Goal: Information Seeking & Learning: Check status

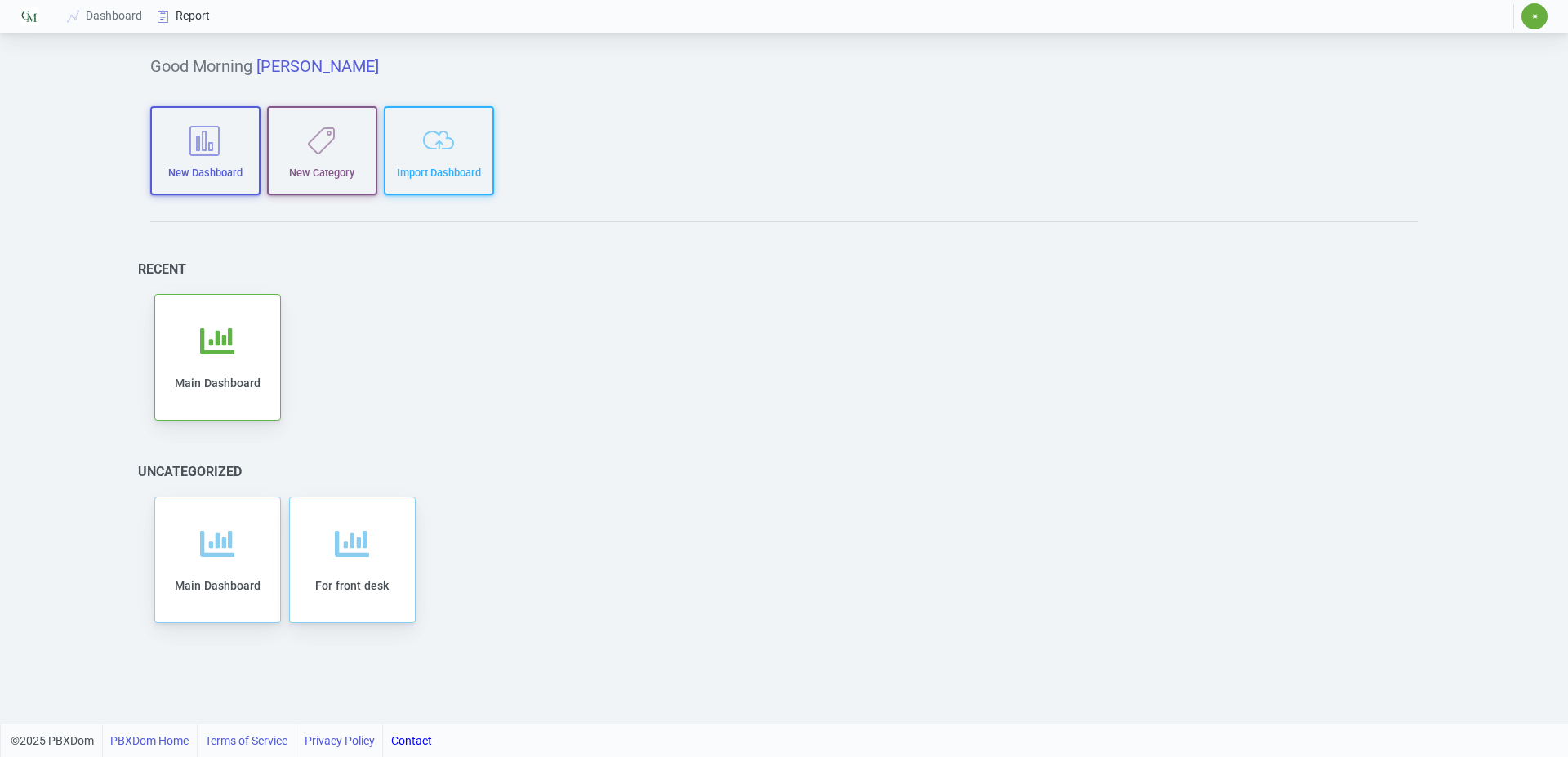
click at [199, 25] on link "Report" at bounding box center [184, 16] width 68 height 30
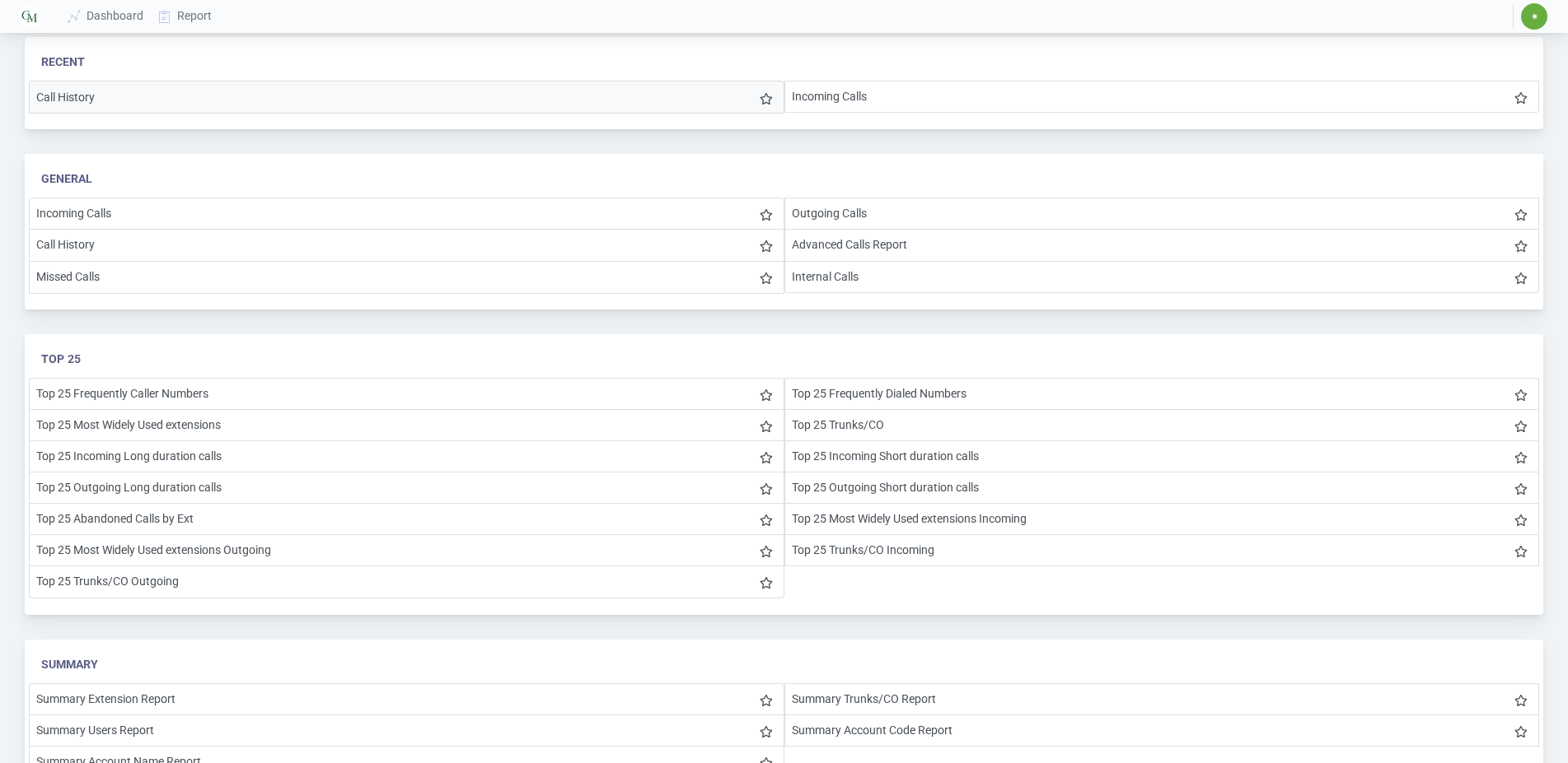
click at [105, 107] on li "Call History" at bounding box center [406, 97] width 756 height 33
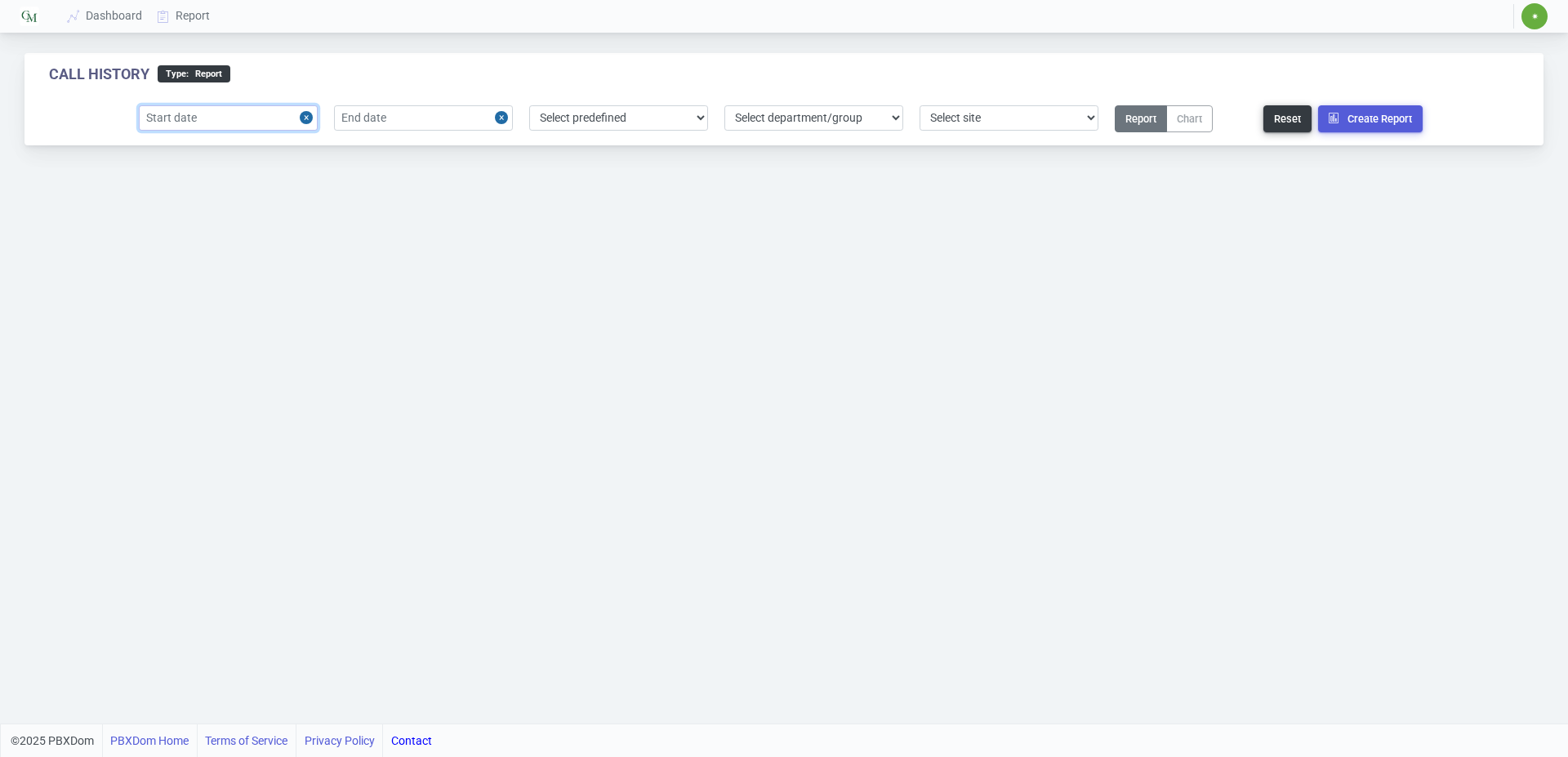
click at [233, 122] on input "text" at bounding box center [228, 117] width 179 height 25
drag, startPoint x: 213, startPoint y: 241, endPoint x: 341, endPoint y: 164, distance: 149.4
click at [213, 241] on div "7" at bounding box center [211, 245] width 22 height 22
type input "[DATE]"
click at [417, 115] on input "text" at bounding box center [423, 117] width 179 height 25
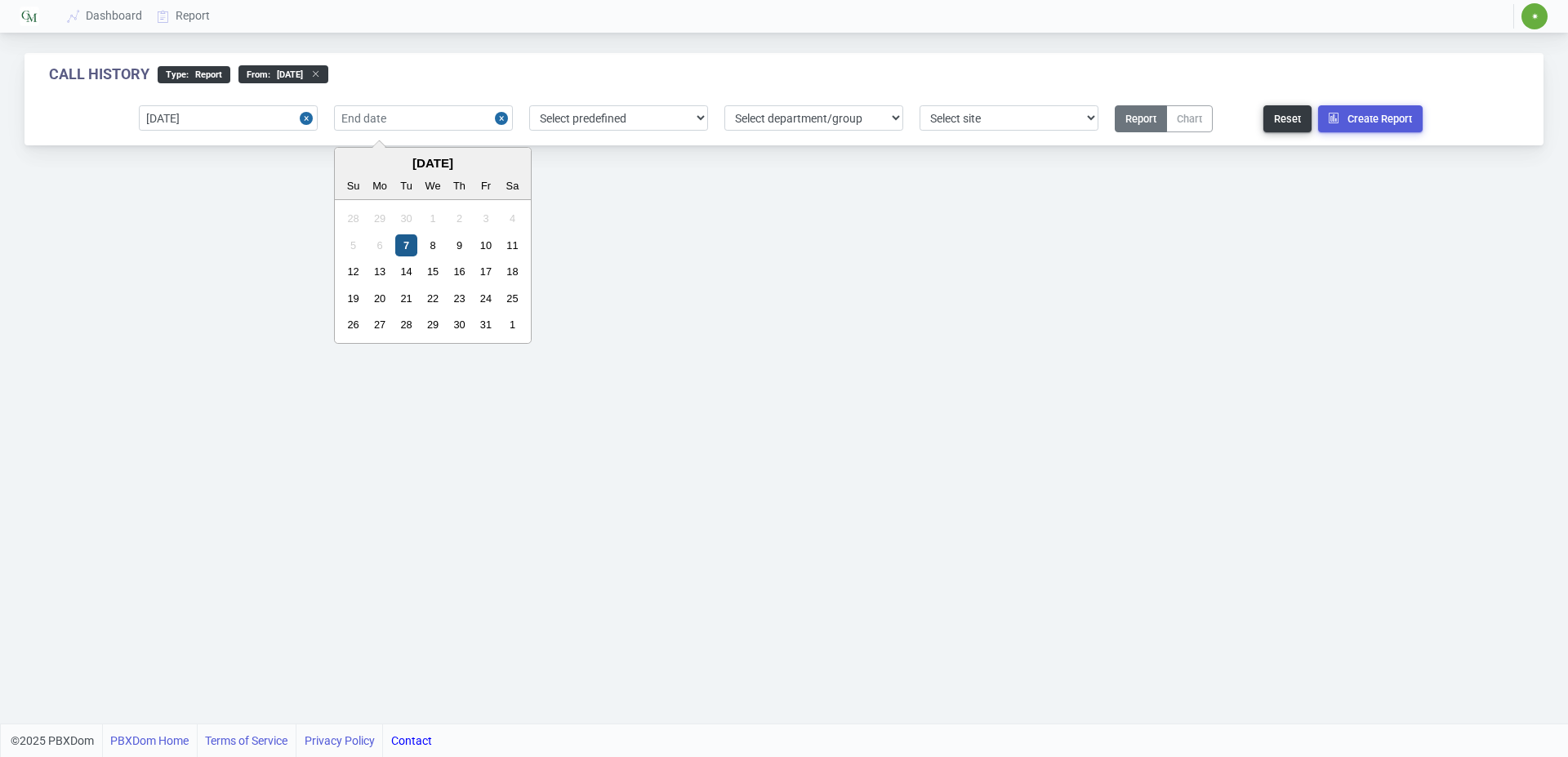
click at [403, 240] on div "7" at bounding box center [405, 245] width 22 height 22
type input "[DATE]"
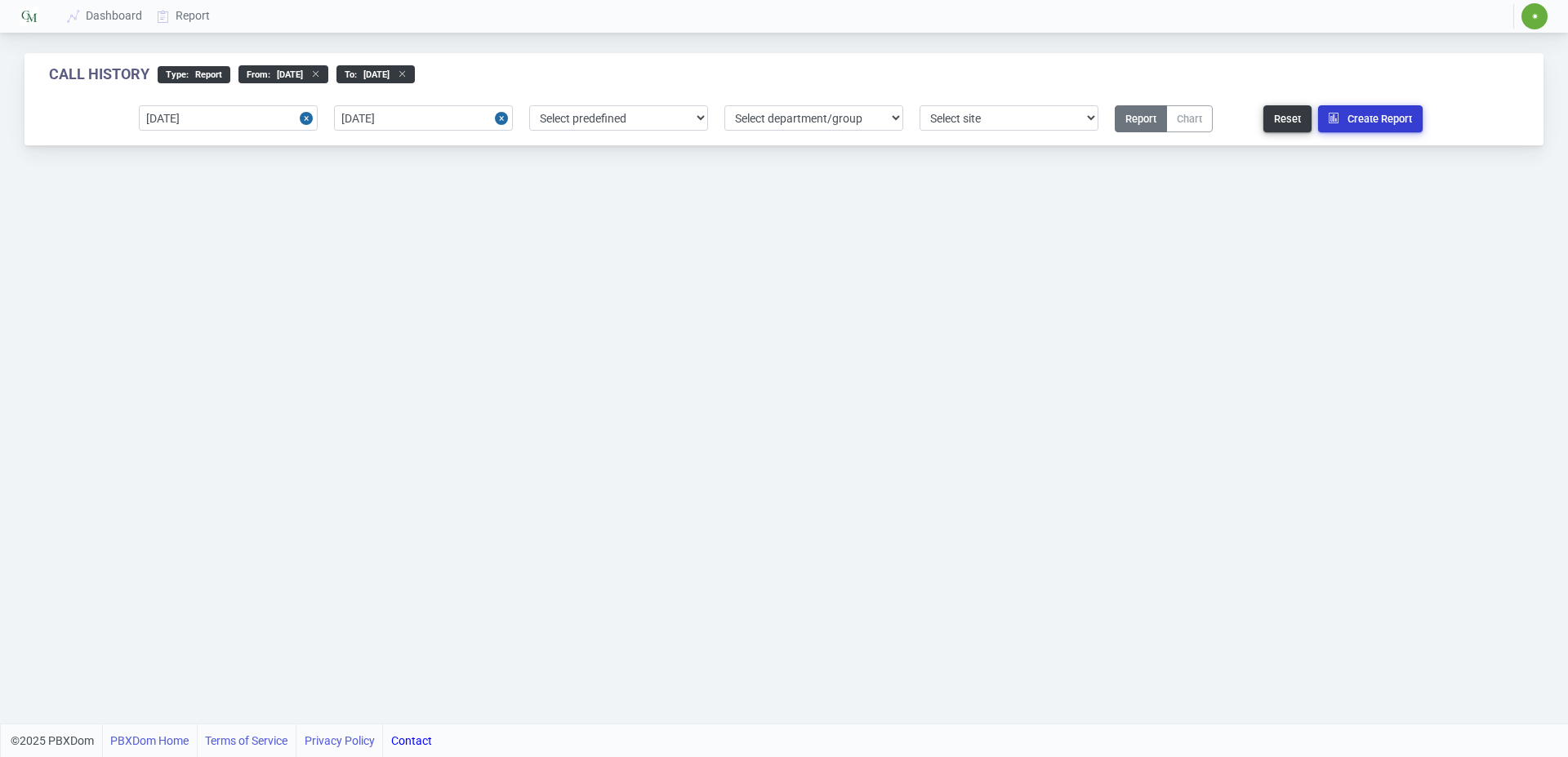
click at [1354, 129] on button "Create Report" at bounding box center [1370, 118] width 104 height 27
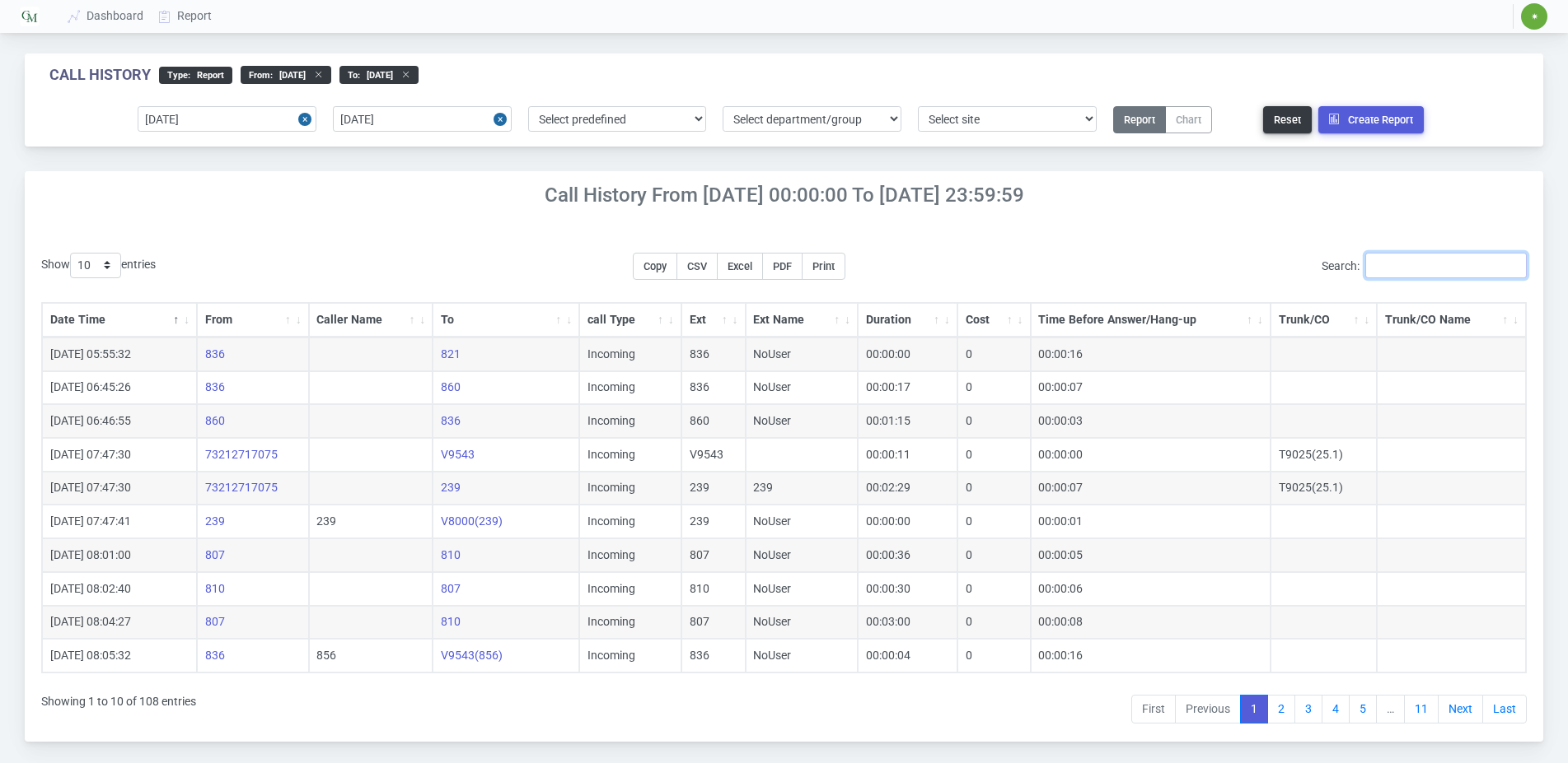
click at [1421, 262] on input "Search:" at bounding box center [1445, 265] width 161 height 25
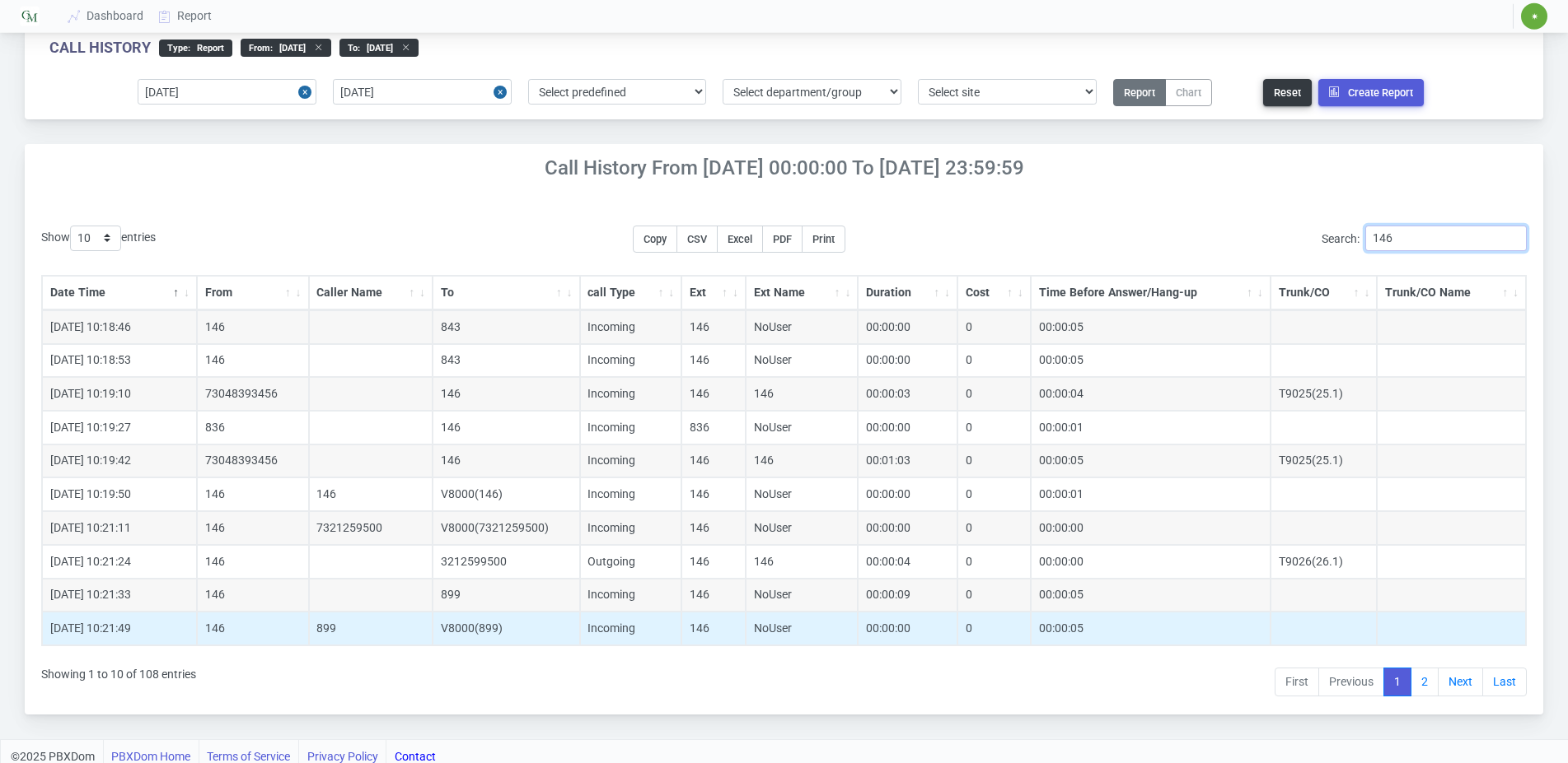
scroll to position [38, 0]
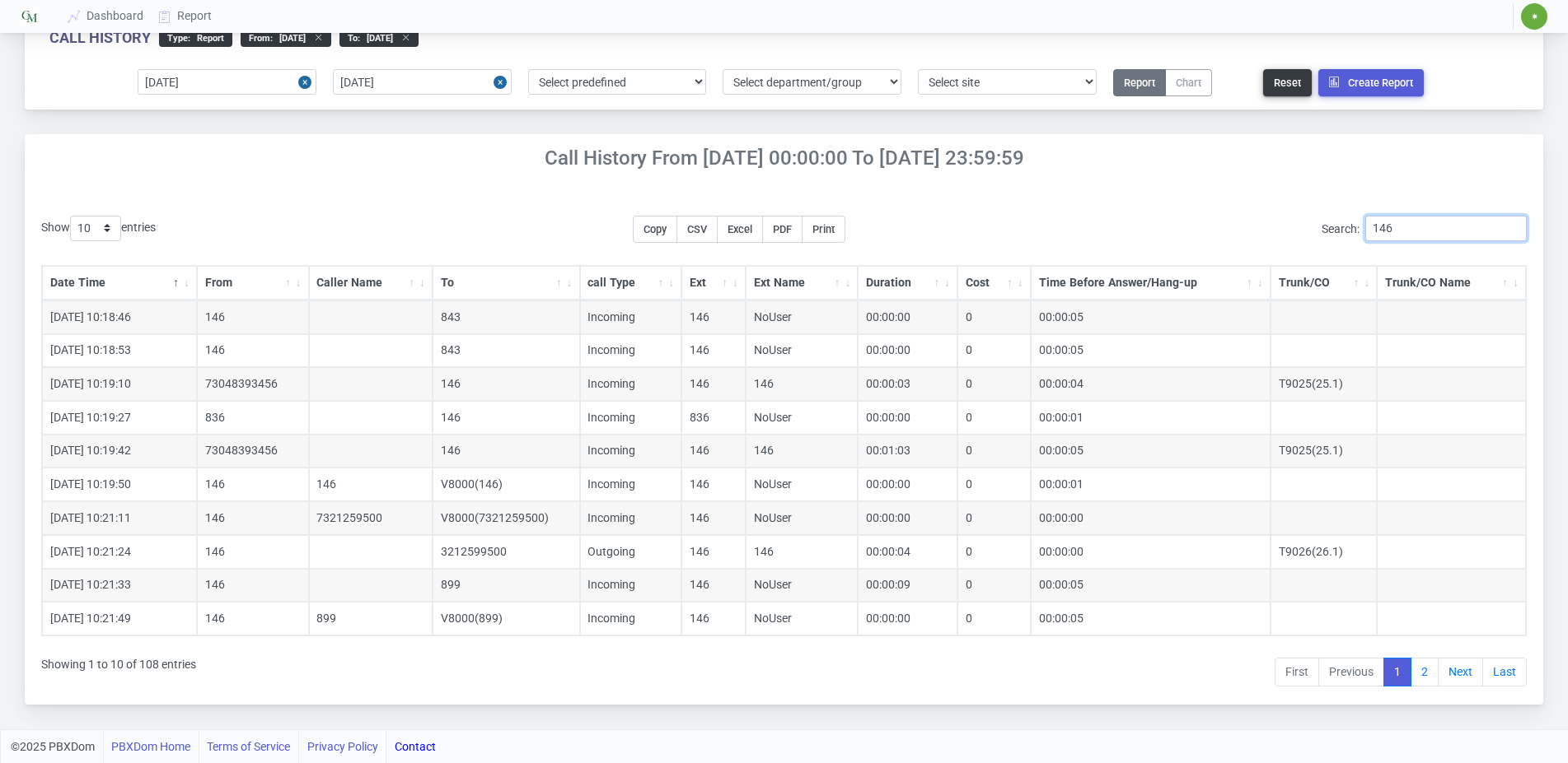
type input "146"
click at [286, 214] on div "Show 10 25 50 100 200 500 entries Copy CSV Excel PDF Print Search: 146 Date Tim…" at bounding box center [784, 452] width 1518 height 506
click at [273, 221] on div "Show 10 25 50 100 200 500 entries Copy CSV Excel PDF Print Search: 146 Date Tim…" at bounding box center [784, 452] width 1486 height 472
select select "50"
click option "50" at bounding box center [0, 0] width 0 height 0
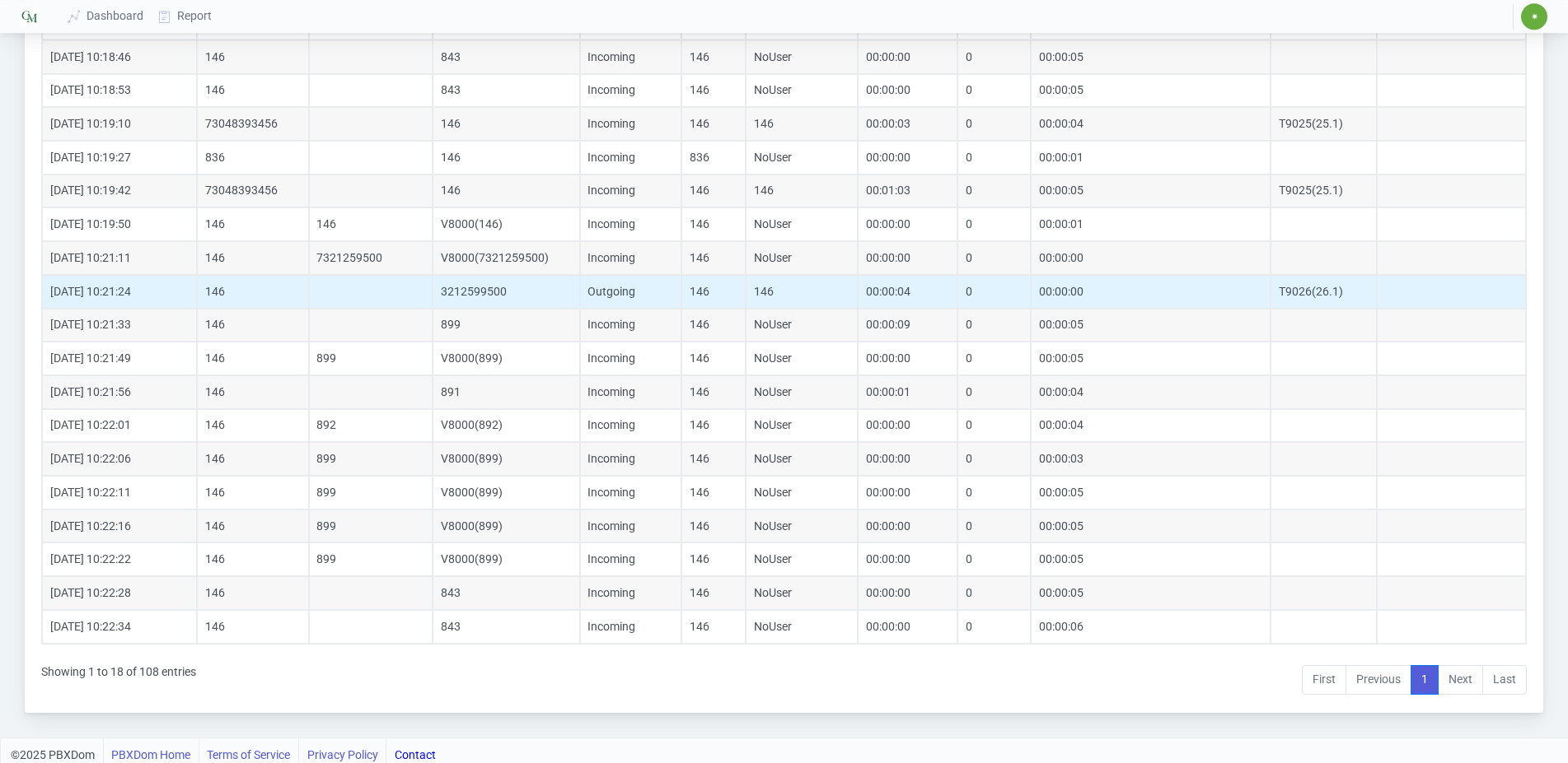
scroll to position [305, 0]
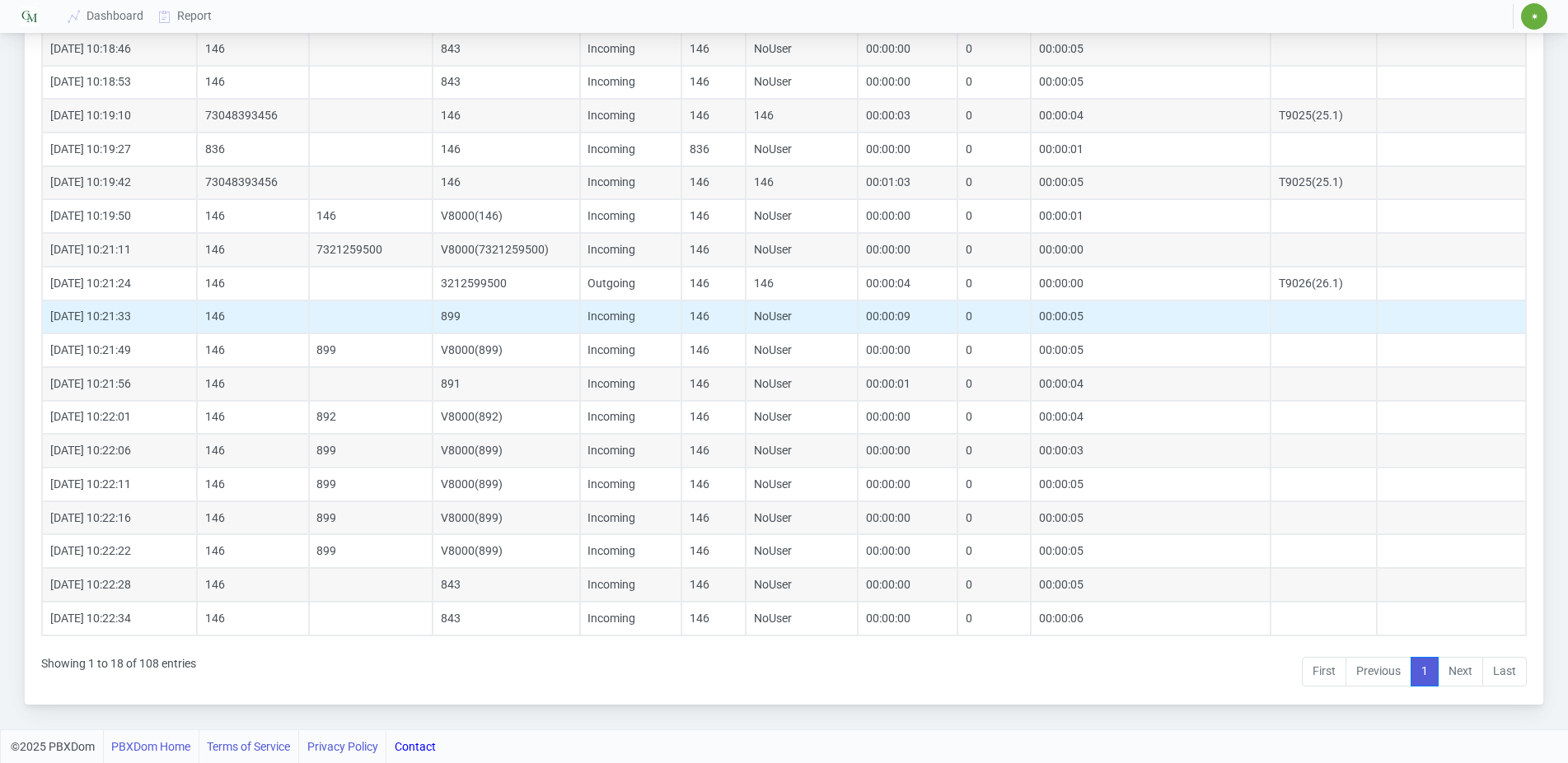
click at [345, 307] on td at bounding box center [371, 318] width 124 height 34
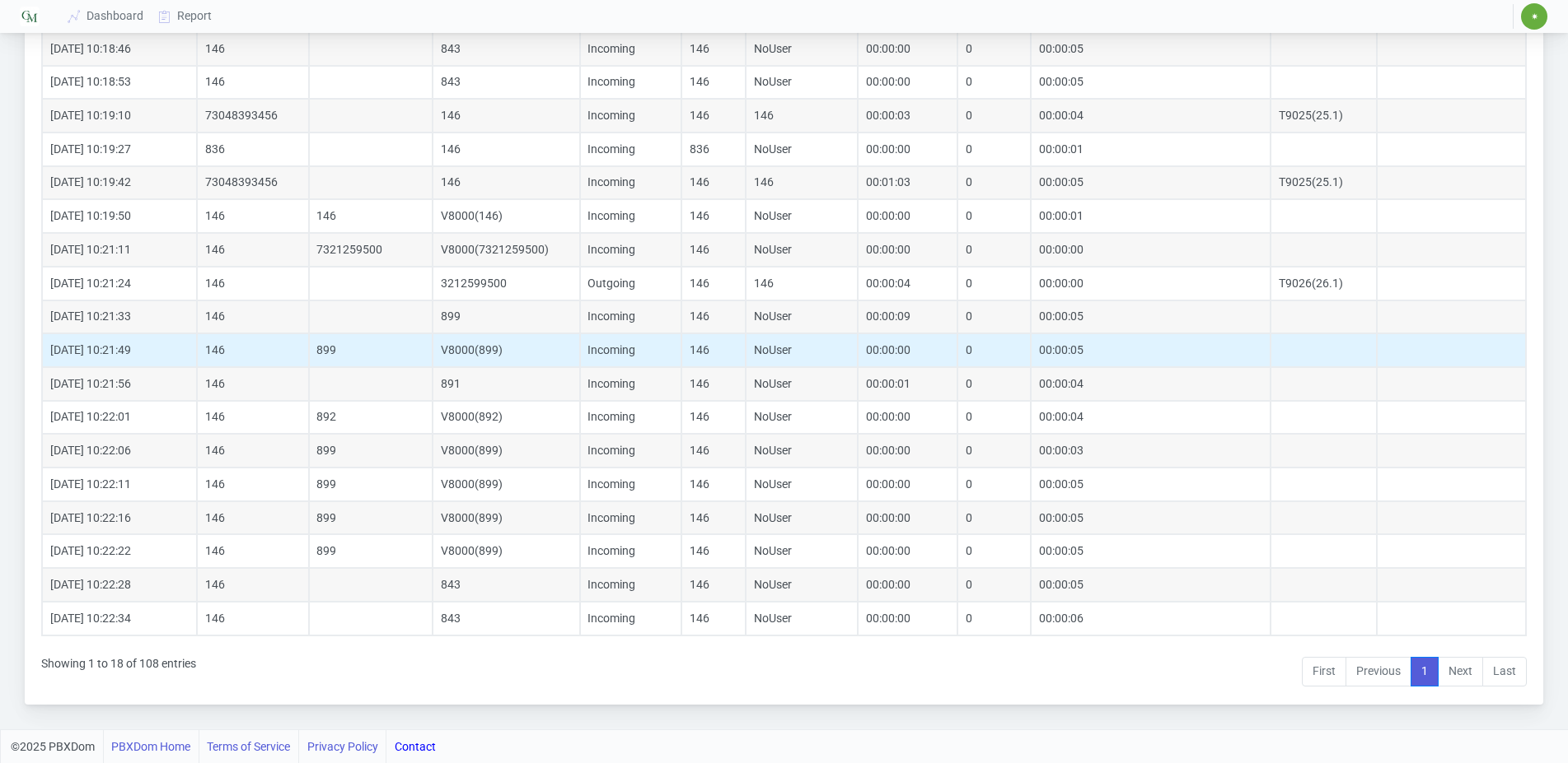
click at [355, 340] on td "899" at bounding box center [371, 350] width 124 height 34
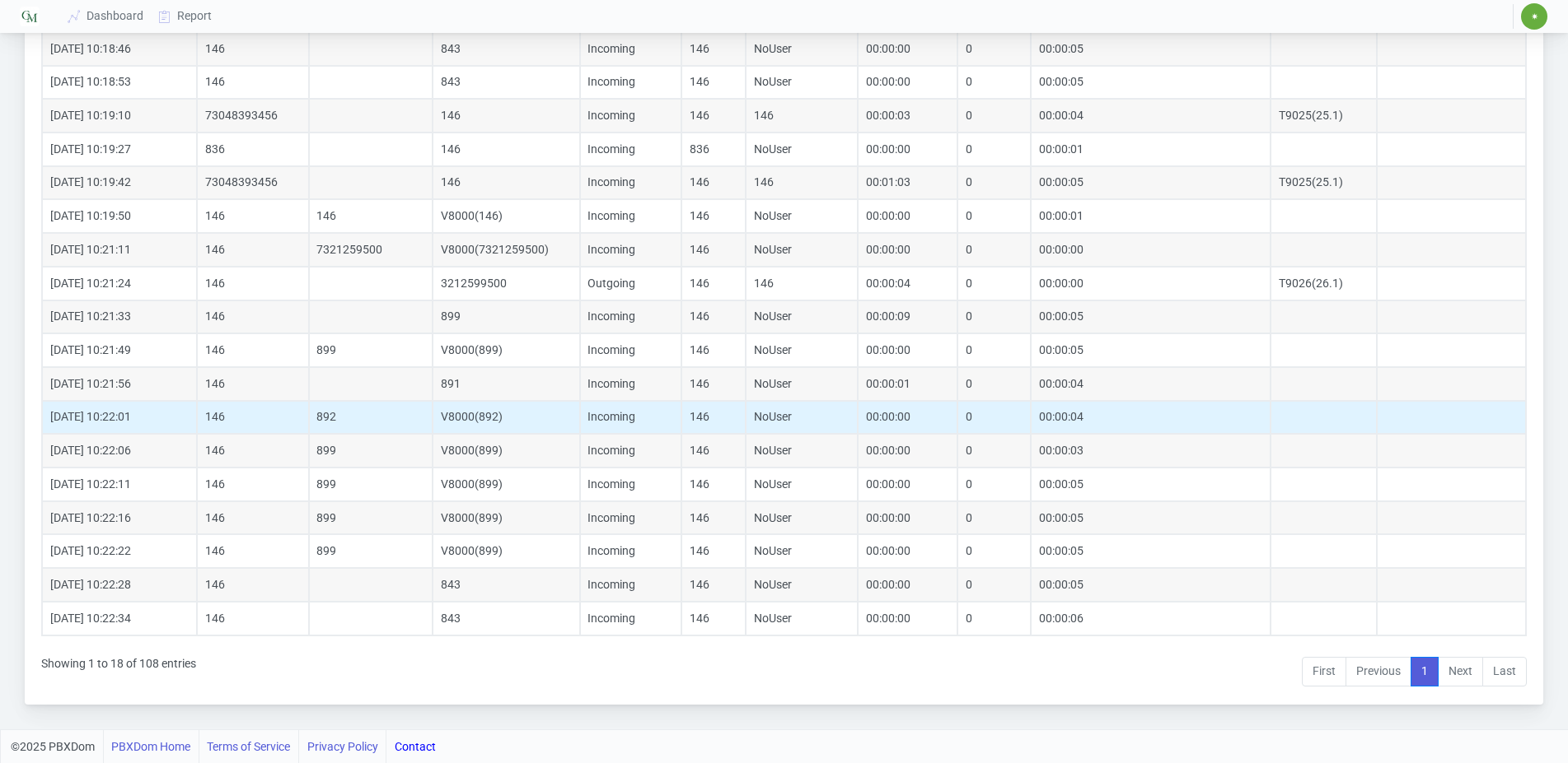
drag, startPoint x: 390, startPoint y: 387, endPoint x: 395, endPoint y: 409, distance: 22.6
click at [391, 383] on td at bounding box center [371, 384] width 124 height 34
click at [388, 420] on td "892" at bounding box center [371, 417] width 124 height 34
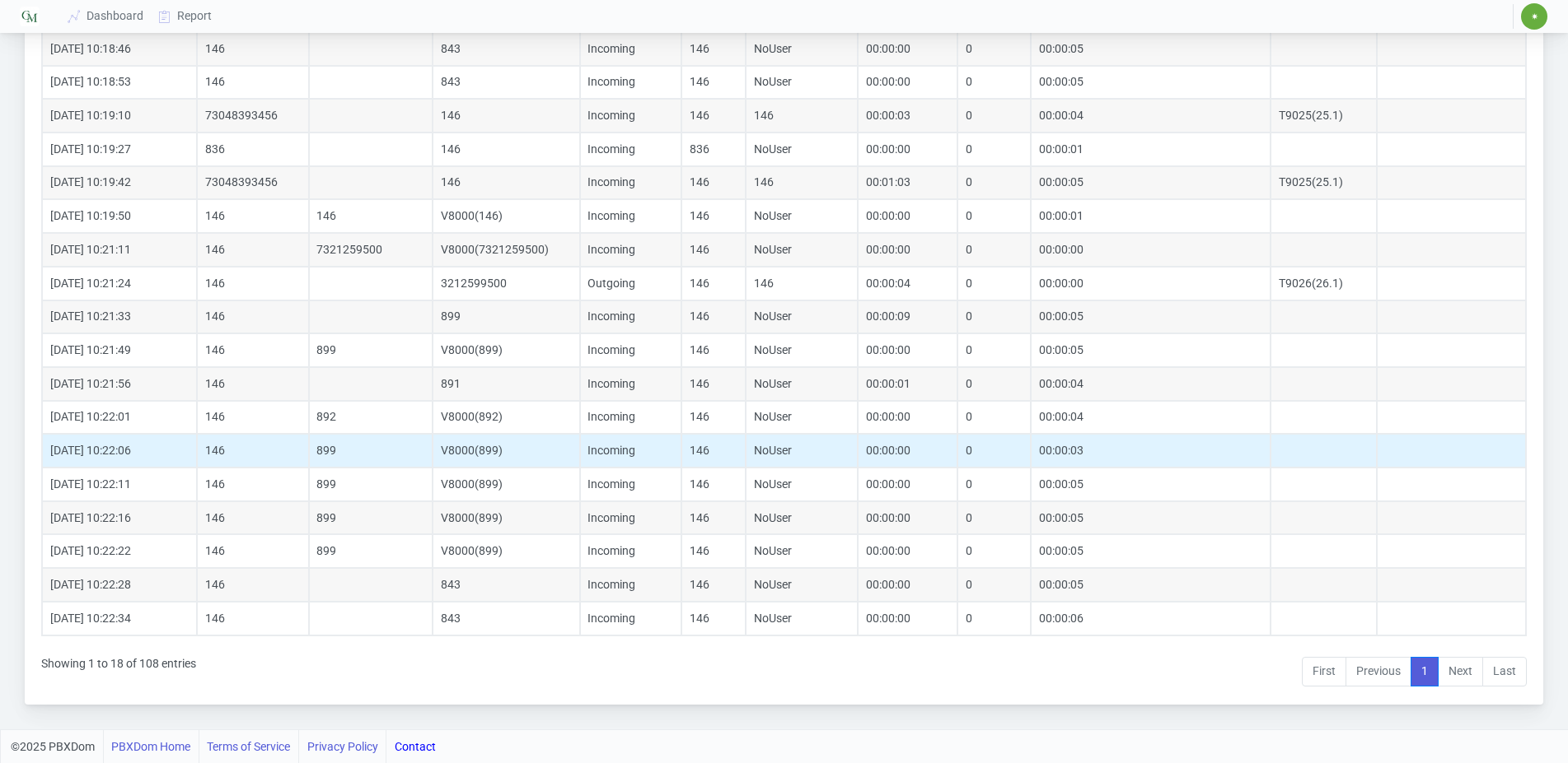
click at [355, 442] on td "899" at bounding box center [371, 451] width 124 height 34
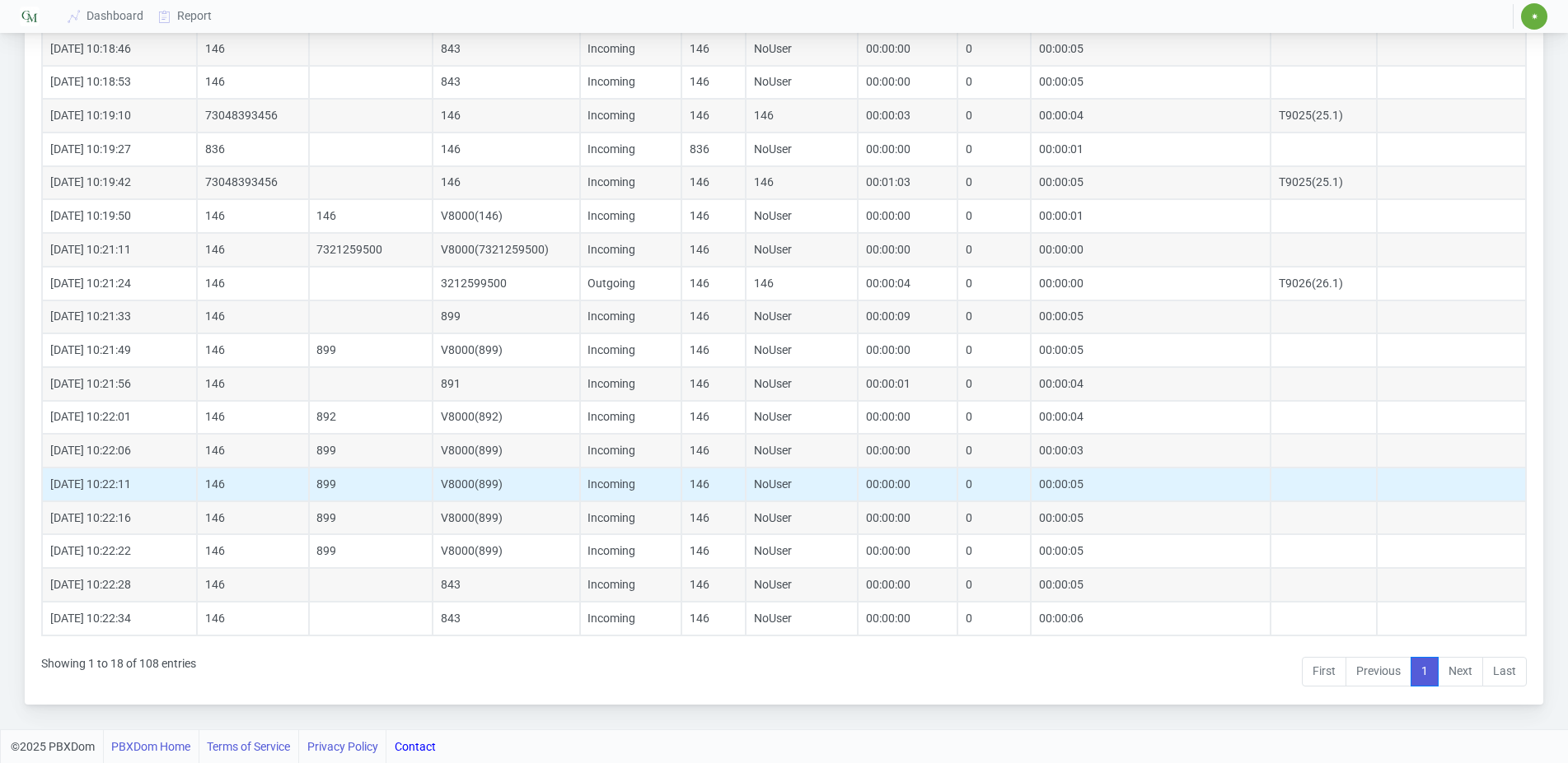
click at [371, 486] on td "899" at bounding box center [371, 485] width 124 height 34
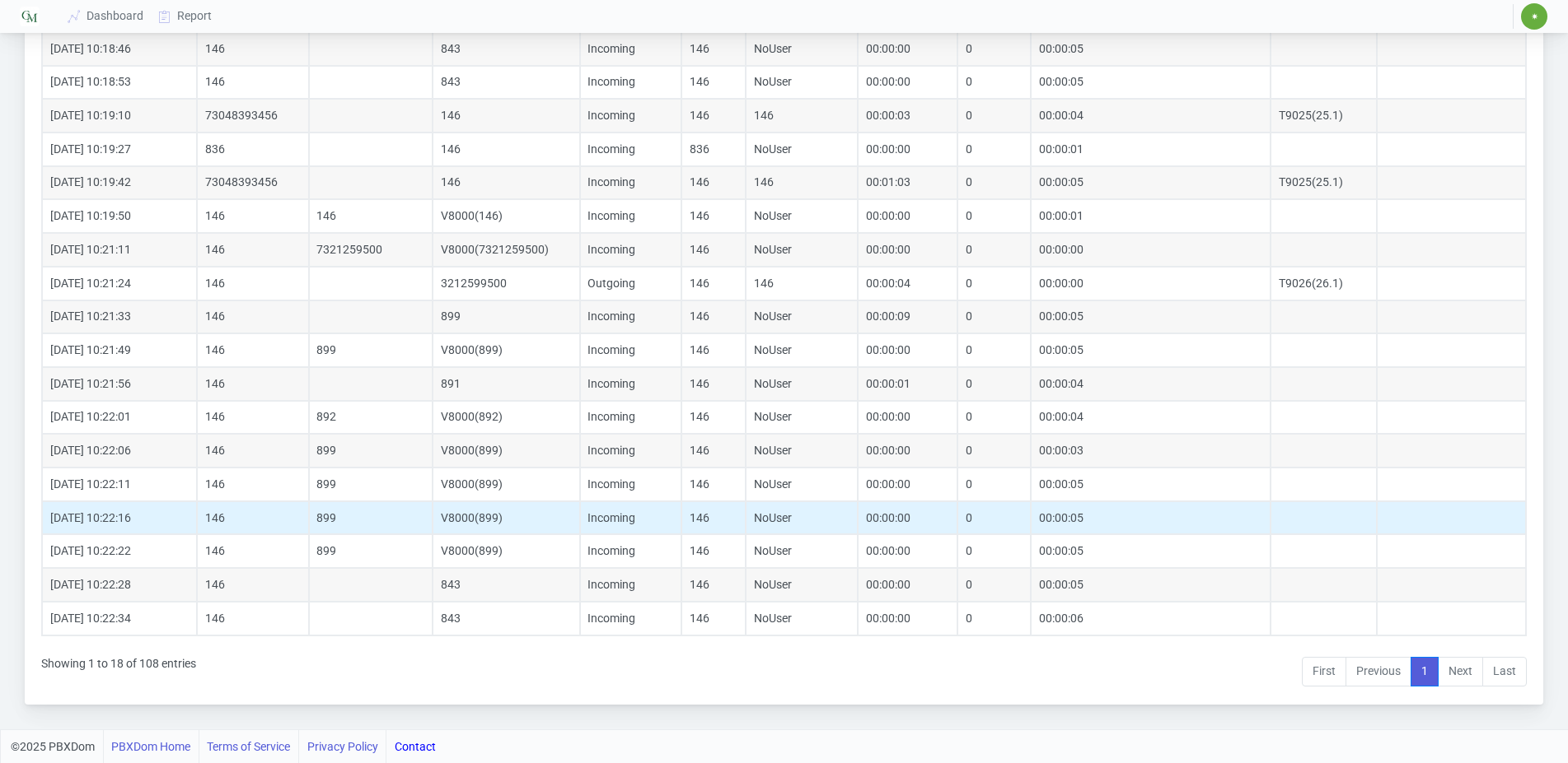
click at [356, 524] on td "899" at bounding box center [371, 518] width 124 height 34
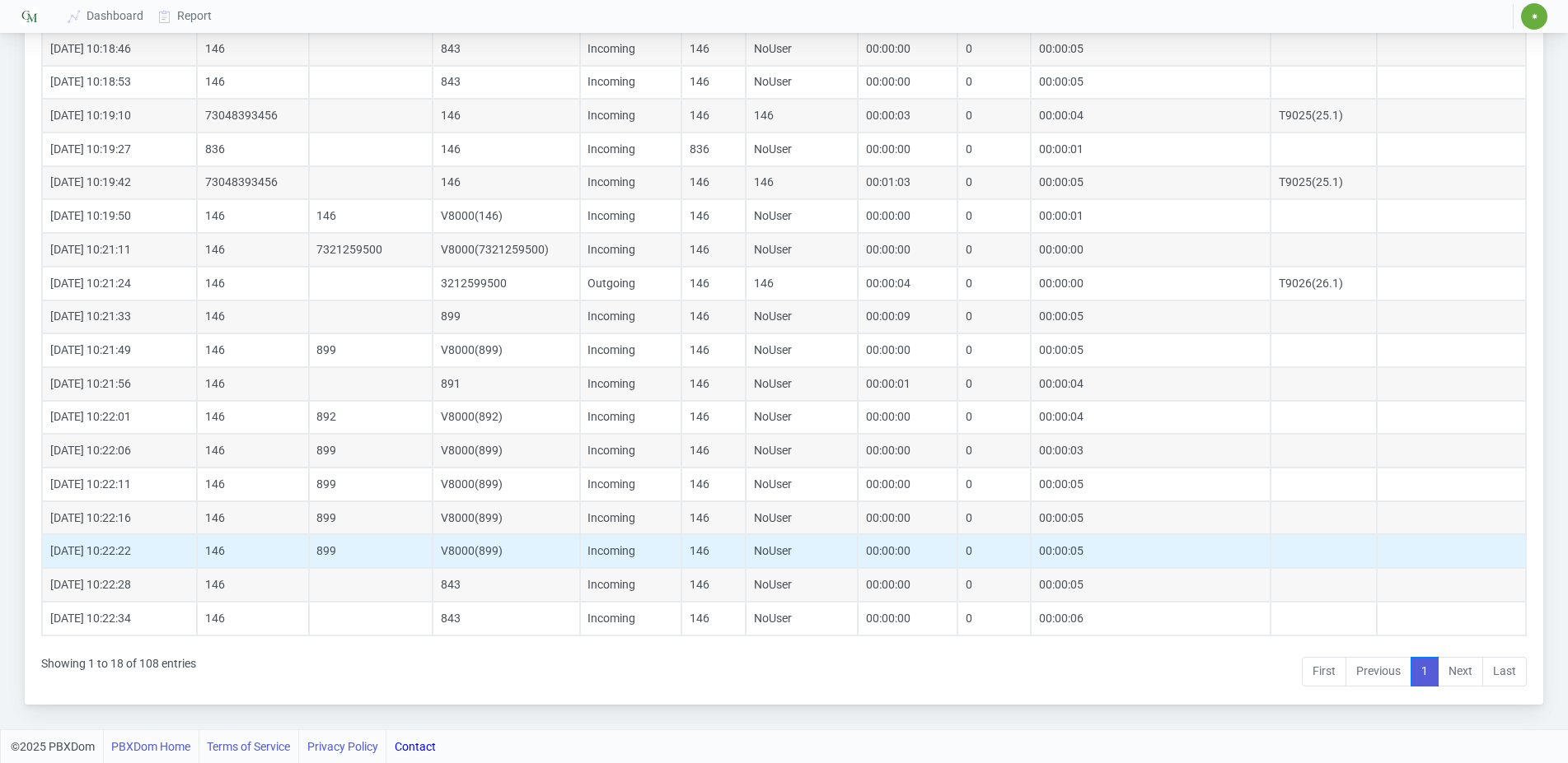
click at [362, 560] on td "899" at bounding box center [371, 551] width 124 height 34
